Goal: Transaction & Acquisition: Purchase product/service

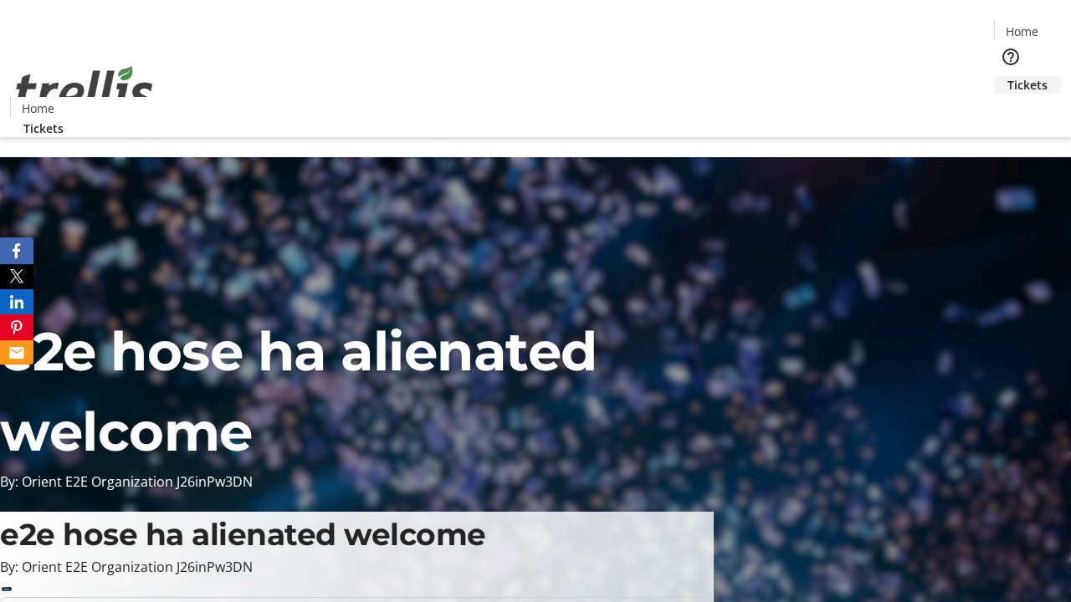
click at [1007, 76] on span "Tickets" at bounding box center [1027, 85] width 40 height 18
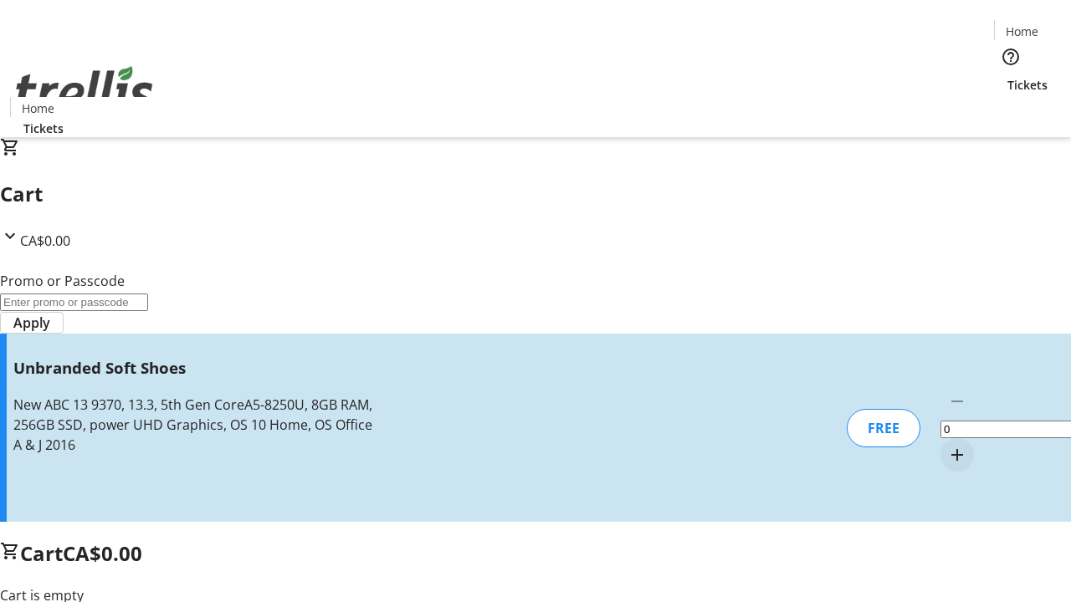
click at [947, 445] on mat-icon "Increment by one" at bounding box center [957, 455] width 20 height 20
type input "1"
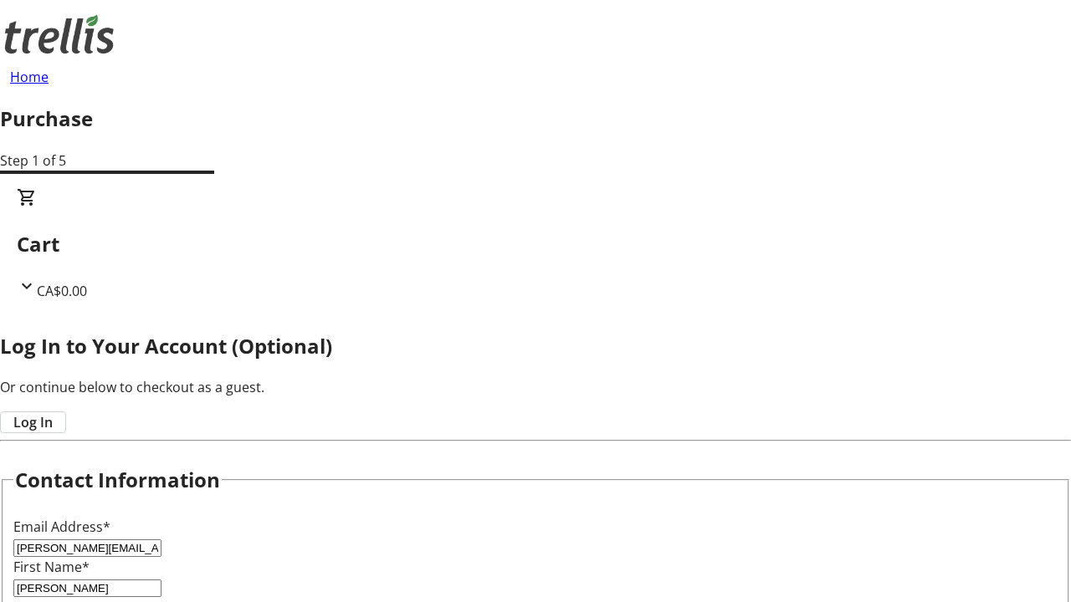
type input "[PERSON_NAME]"
